Goal: Information Seeking & Learning: Find specific page/section

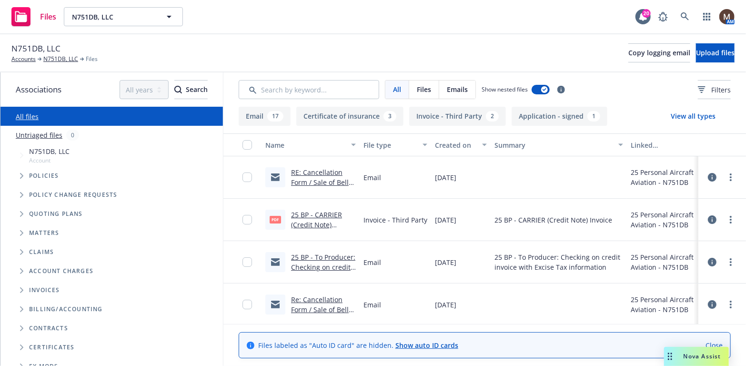
click at [324, 171] on link "RE: Cancellation Form / Sale of Bell 505, N751DB / N751DB, LLC" at bounding box center [320, 187] width 58 height 39
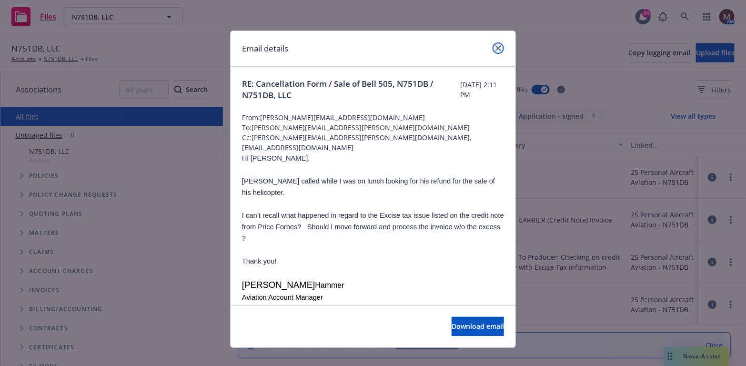
click at [495, 45] on icon "close" at bounding box center [498, 48] width 6 height 6
